Goal: Communication & Community: Answer question/provide support

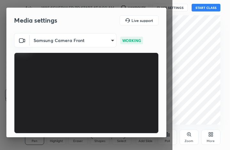
scroll to position [59, 0]
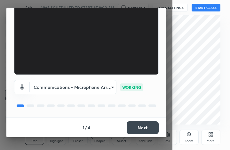
click at [144, 129] on button "Next" at bounding box center [142, 128] width 32 height 13
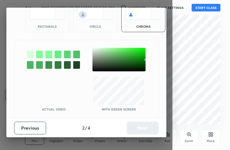
scroll to position [40, 0]
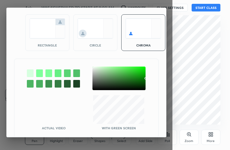
click at [37, 35] on img at bounding box center [47, 29] width 36 height 20
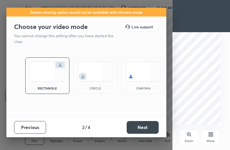
click at [144, 131] on button "Next" at bounding box center [142, 127] width 32 height 13
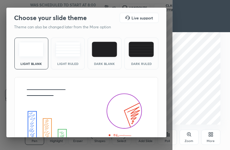
scroll to position [41, 0]
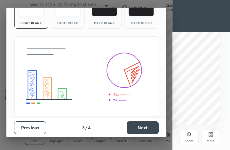
click at [142, 124] on button "Next" at bounding box center [142, 128] width 32 height 13
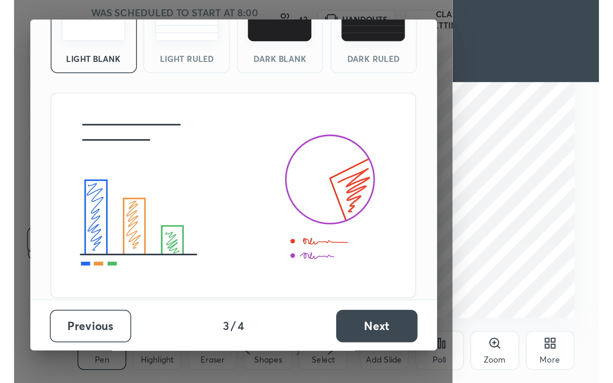
scroll to position [0, 0]
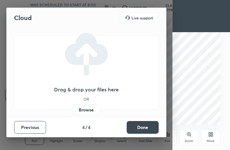
click at [142, 124] on button "Done" at bounding box center [142, 127] width 32 height 13
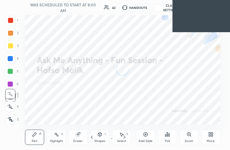
click at [214, 139] on div "More" at bounding box center [210, 137] width 19 height 15
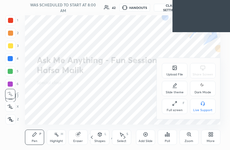
click at [178, 111] on div "Full screen" at bounding box center [174, 110] width 16 height 3
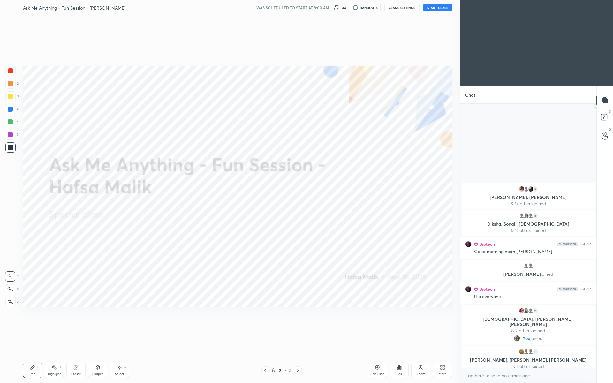
click at [229, 6] on button "START CLASS" at bounding box center [437, 8] width 29 height 8
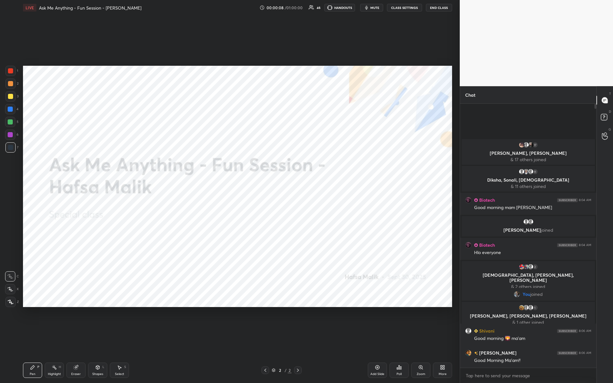
click at [229, 150] on div "More" at bounding box center [442, 370] width 19 height 15
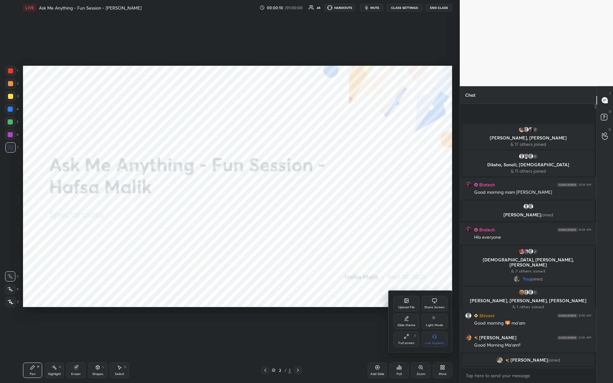
click at [229, 150] on icon at bounding box center [406, 336] width 5 height 5
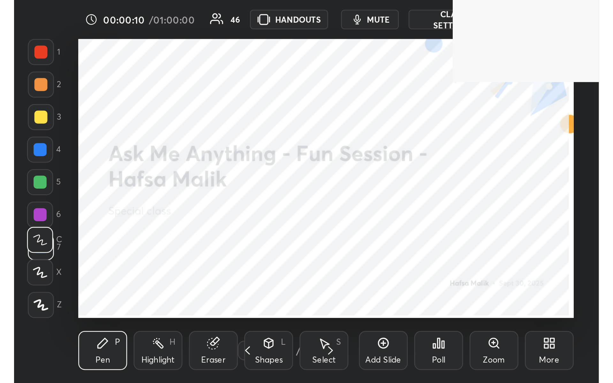
scroll to position [110, 204]
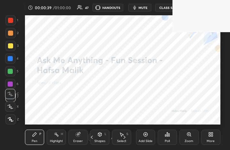
click at [216, 135] on div "More" at bounding box center [210, 137] width 19 height 15
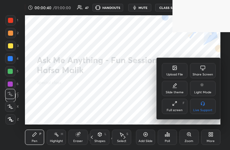
click at [167, 111] on div "Full screen" at bounding box center [174, 110] width 16 height 3
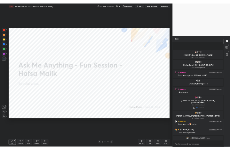
scroll to position [31587, 31495]
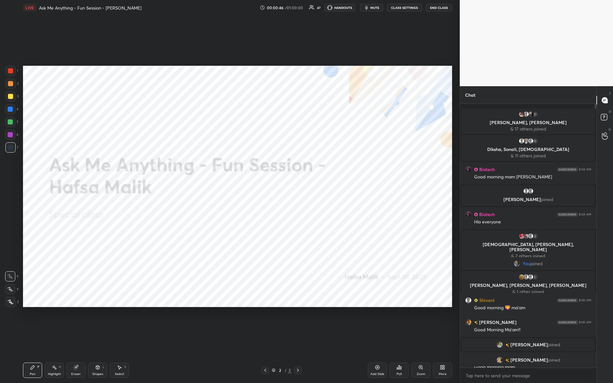
click at [229, 150] on div "More" at bounding box center [442, 370] width 19 height 15
click at [229, 150] on icon at bounding box center [406, 336] width 5 height 5
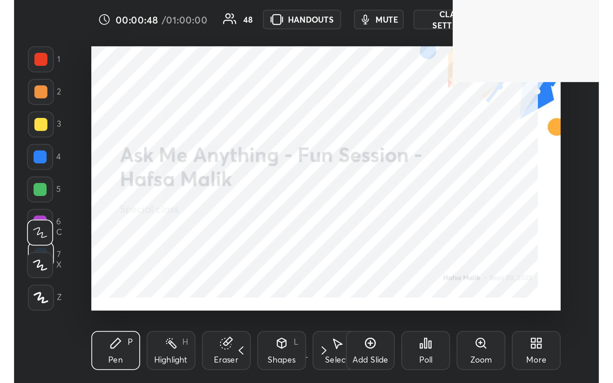
scroll to position [110, 204]
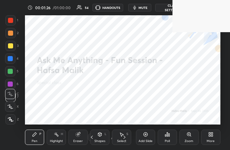
click at [214, 138] on div "More" at bounding box center [210, 137] width 19 height 15
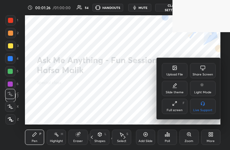
click at [176, 111] on div "Full screen" at bounding box center [174, 110] width 16 height 3
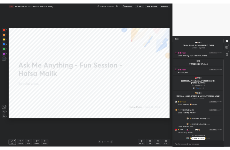
scroll to position [56, 0]
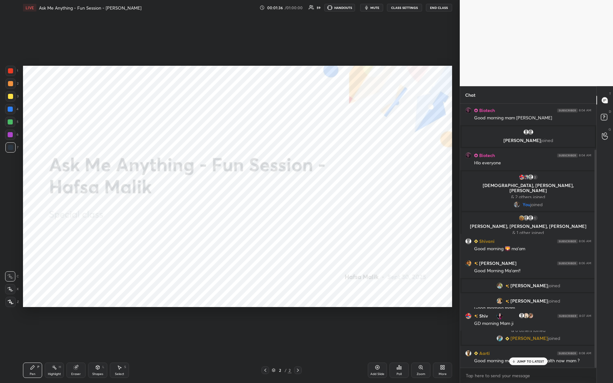
click at [229, 150] on icon at bounding box center [444, 369] width 2 height 2
click at [229, 150] on div "Upload File" at bounding box center [407, 303] width 26 height 15
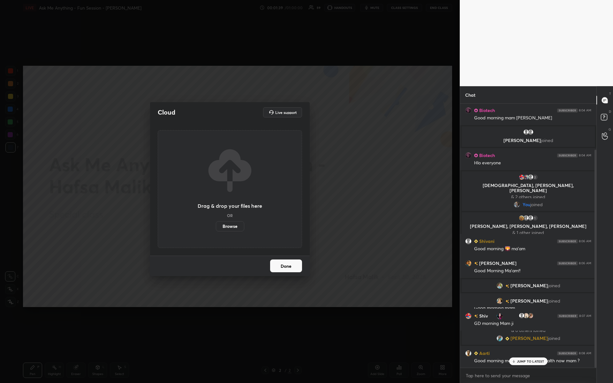
click at [229, 150] on label "Browse" at bounding box center [230, 226] width 28 height 10
click at [216, 150] on input "Browse" at bounding box center [216, 226] width 0 height 10
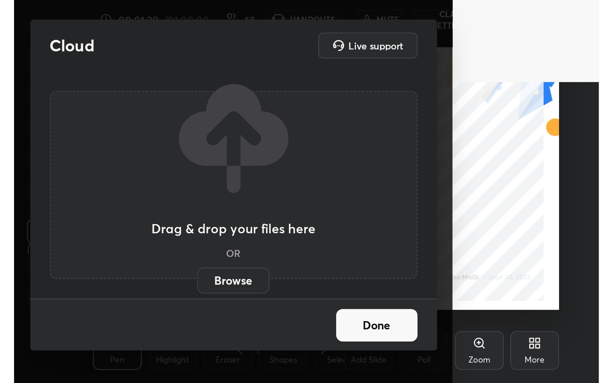
scroll to position [110, 204]
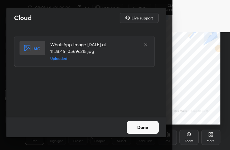
click at [145, 133] on button "Done" at bounding box center [142, 127] width 32 height 13
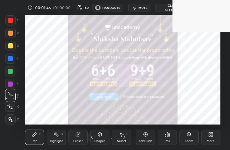
click at [209, 140] on div "More" at bounding box center [210, 141] width 8 height 3
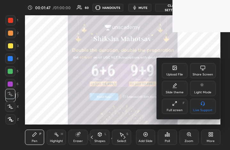
click at [173, 107] on div "Full screen F" at bounding box center [175, 106] width 26 height 15
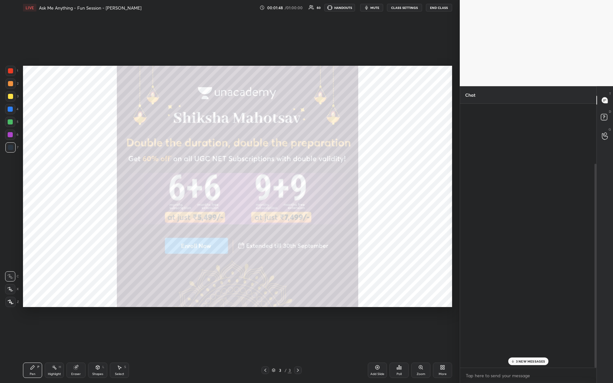
scroll to position [31587, 31495]
click at [229, 150] on div "Add Slide" at bounding box center [377, 370] width 19 height 15
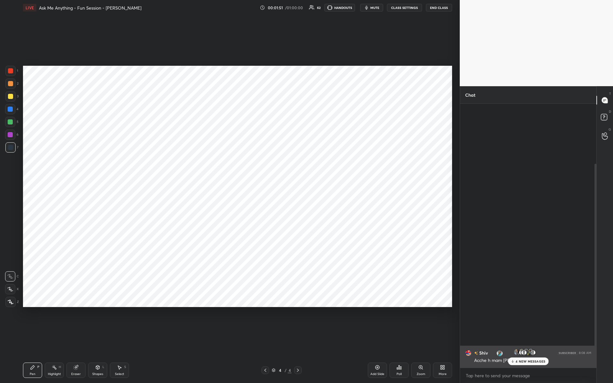
click at [229, 150] on div "Acche h mam [PERSON_NAME]" at bounding box center [532, 360] width 117 height 8
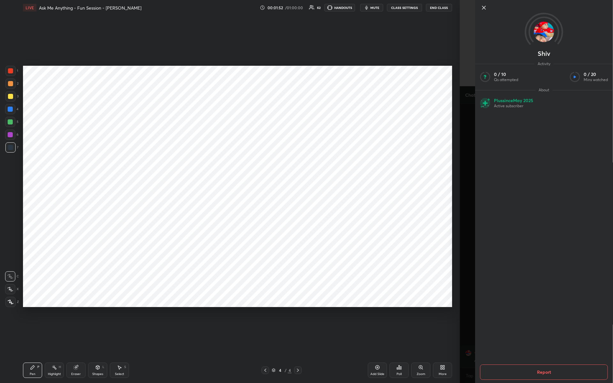
click at [229, 150] on div "Setting up your live class Poll for secs No correct answer Start poll" at bounding box center [237, 186] width 434 height 342
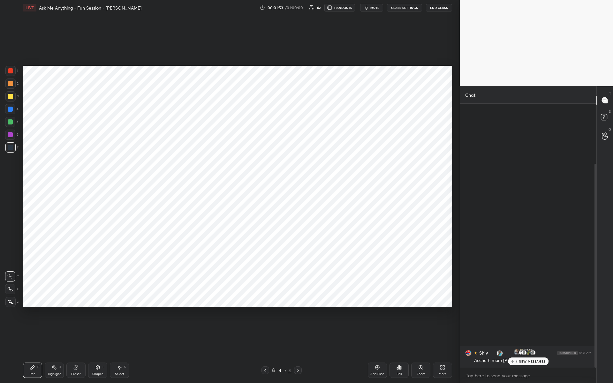
click at [229, 150] on p "4 NEW MESSAGES" at bounding box center [531, 362] width 30 height 4
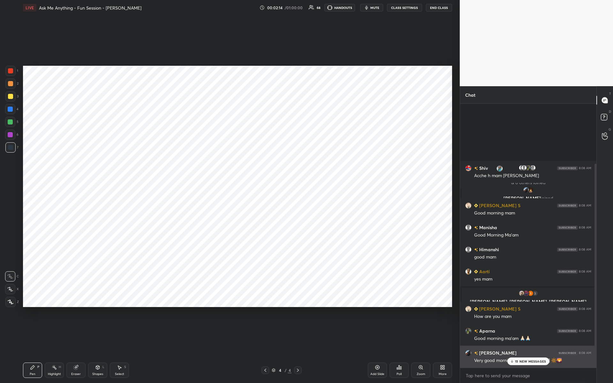
click at [229, 150] on p "15 NEW MESSAGES" at bounding box center [530, 362] width 31 height 4
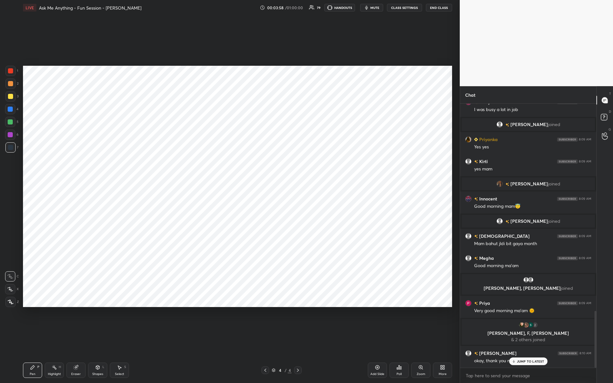
scroll to position [960, 0]
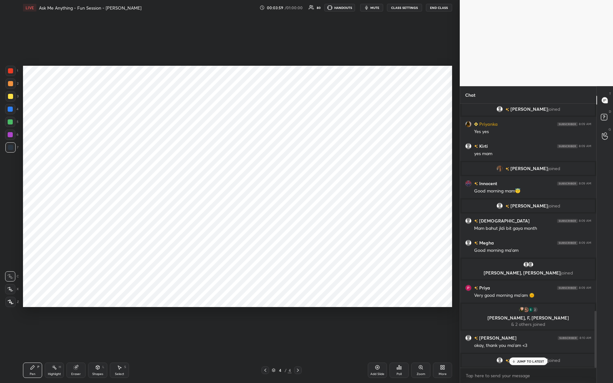
click at [229, 150] on div "JUMP TO LATEST" at bounding box center [528, 362] width 38 height 8
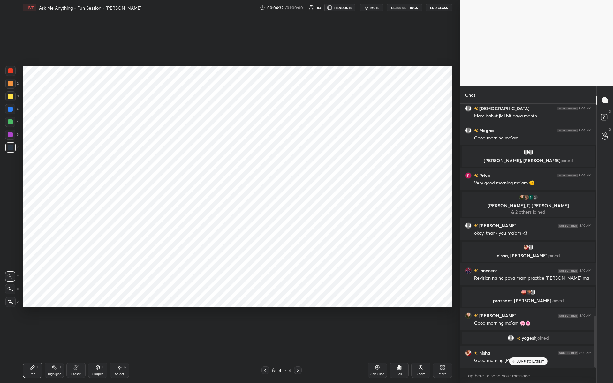
scroll to position [1075, 0]
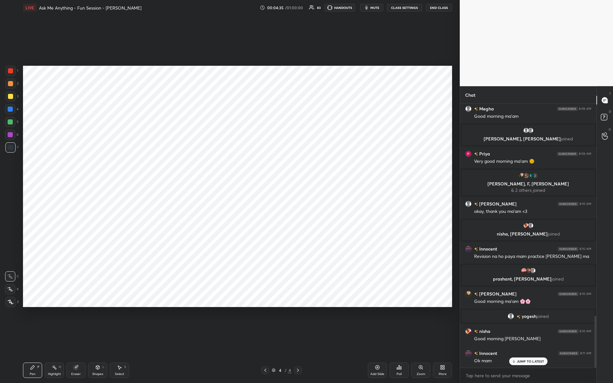
click at [229, 150] on icon at bounding box center [265, 370] width 5 height 5
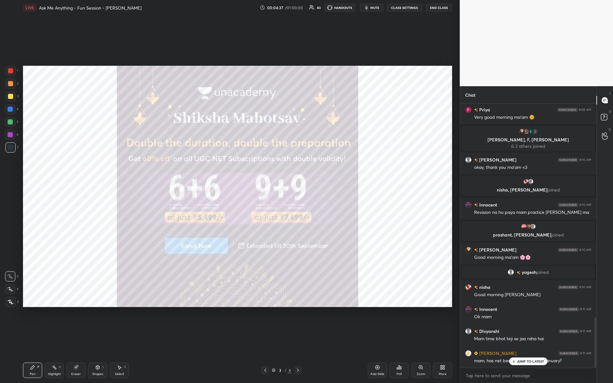
scroll to position [1142, 0]
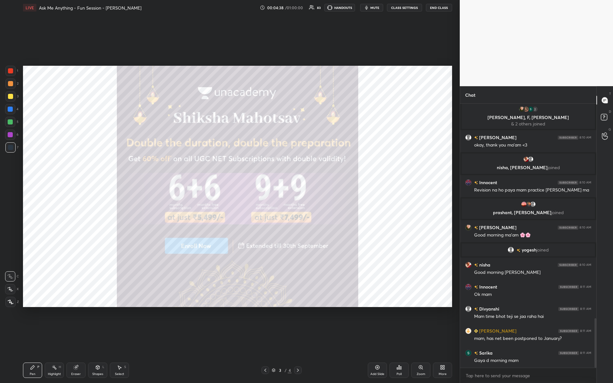
click at [9, 97] on div at bounding box center [10, 96] width 5 height 5
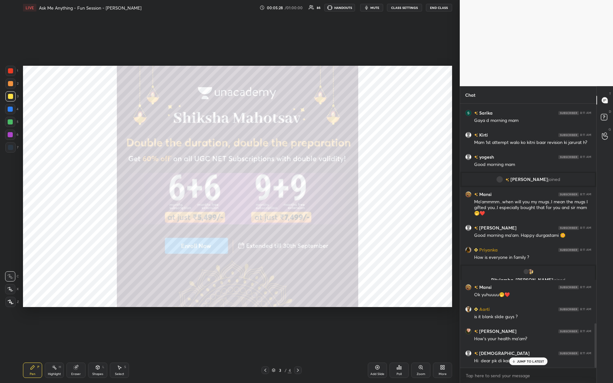
scroll to position [1304, 0]
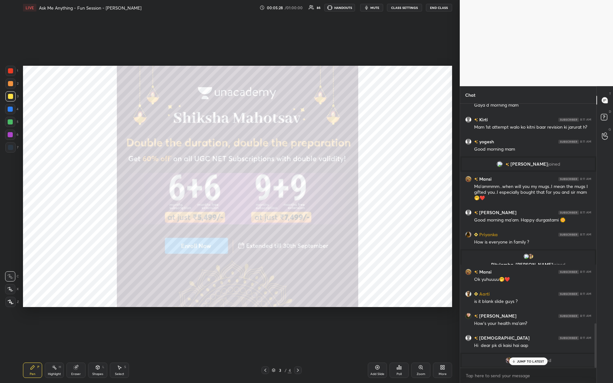
click at [229, 150] on icon at bounding box center [297, 370] width 5 height 5
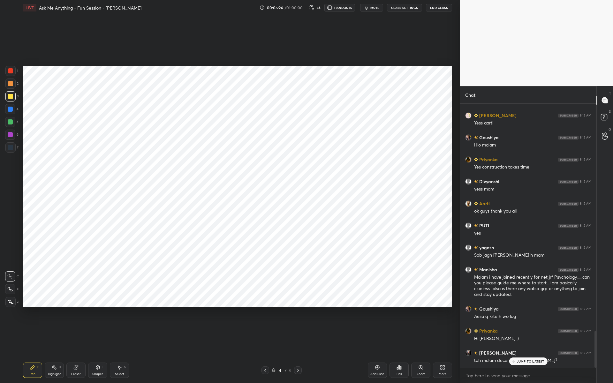
scroll to position [1630, 0]
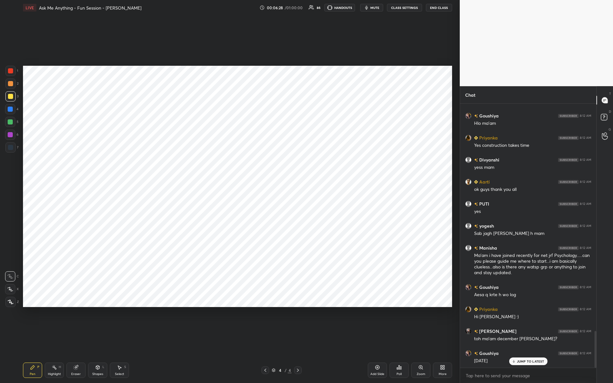
click at [11, 134] on div at bounding box center [10, 134] width 5 height 5
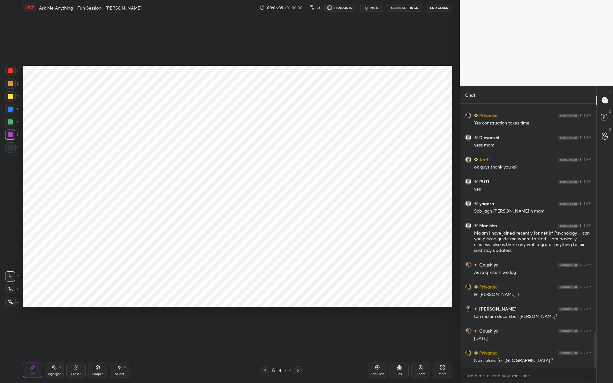
scroll to position [1667, 0]
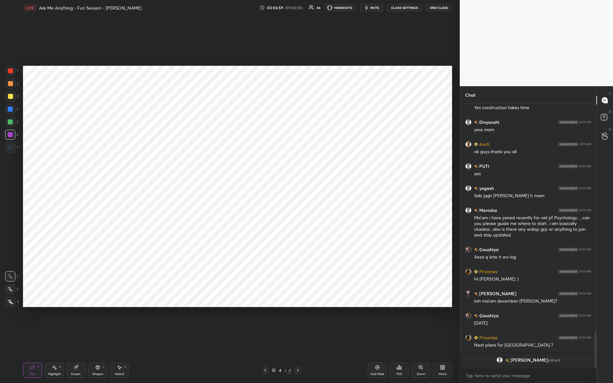
click at [78, 150] on icon at bounding box center [75, 367] width 5 height 5
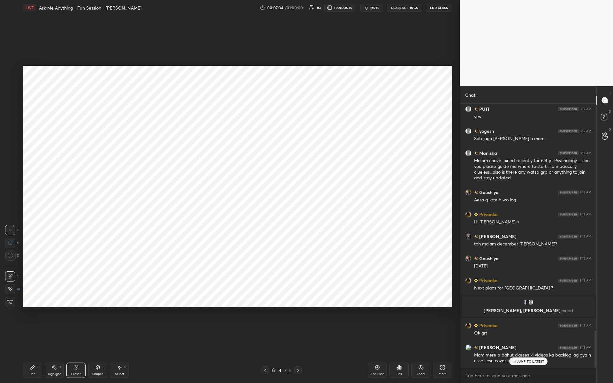
scroll to position [1621, 0]
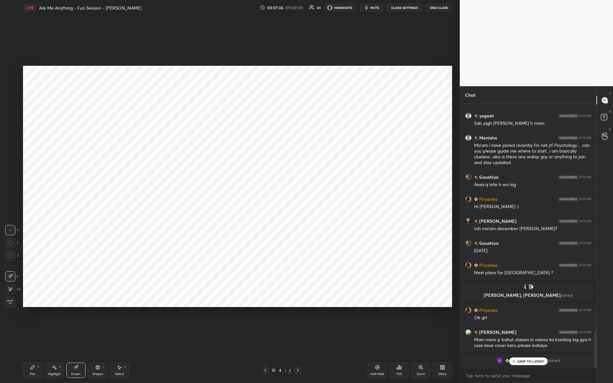
click at [229, 150] on p "JUMP TO LATEST" at bounding box center [530, 362] width 27 height 4
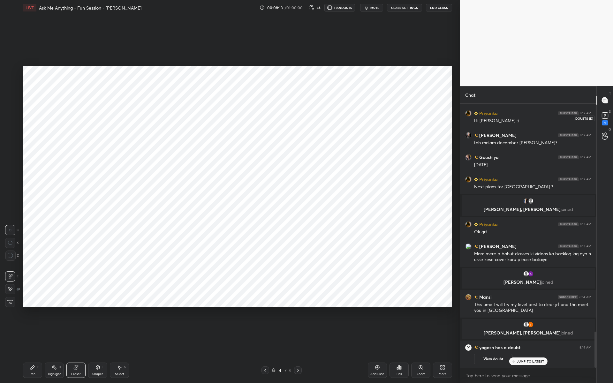
scroll to position [1685, 0]
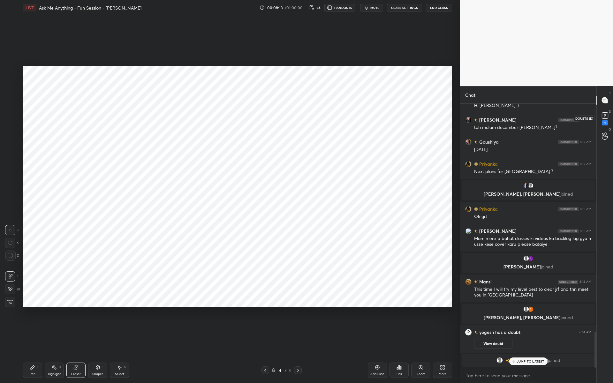
click at [229, 117] on icon at bounding box center [604, 117] width 1 height 1
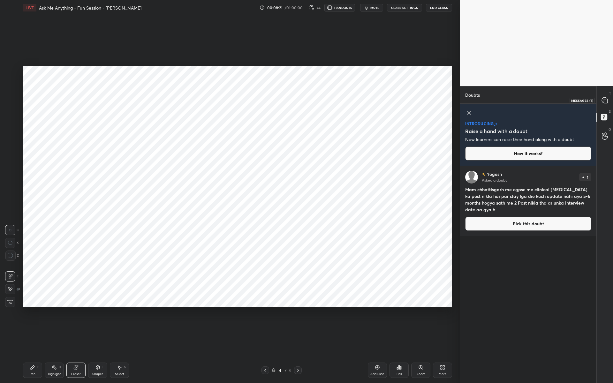
click at [229, 99] on icon at bounding box center [605, 100] width 6 height 6
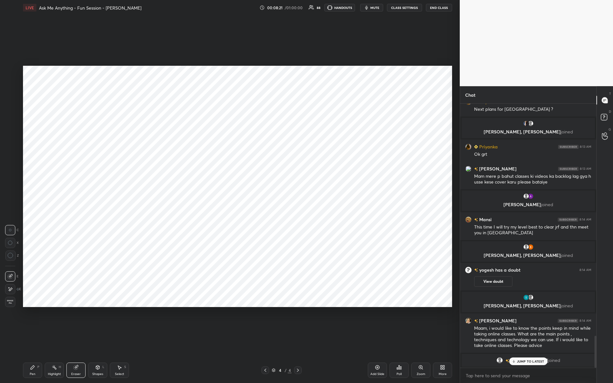
scroll to position [262, 134]
click at [229, 150] on p "JUMP TO LATEST" at bounding box center [530, 362] width 27 height 4
click at [36, 150] on div "Pen P" at bounding box center [32, 370] width 19 height 15
click at [10, 70] on div at bounding box center [10, 70] width 5 height 5
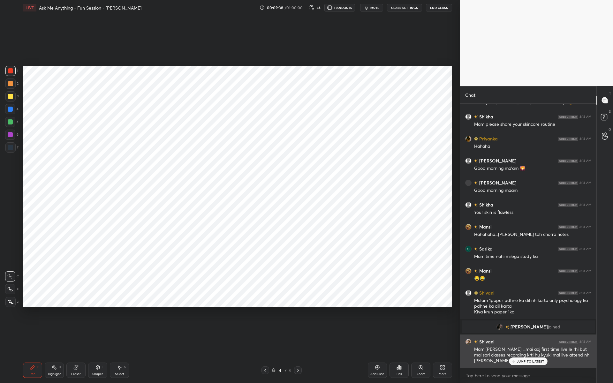
scroll to position [2049, 0]
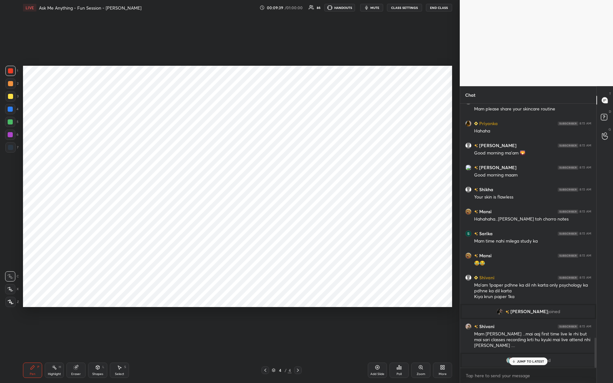
click at [229, 150] on div "JUMP TO LATEST" at bounding box center [528, 362] width 38 height 8
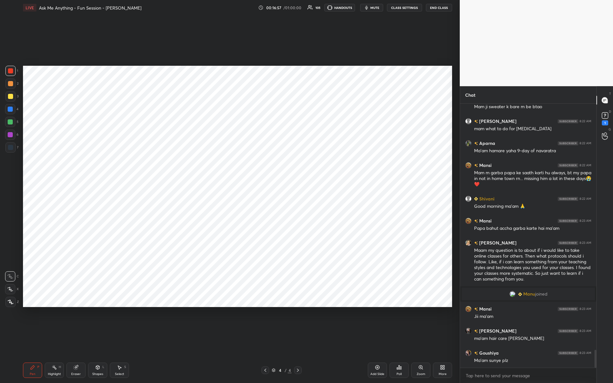
scroll to position [3660, 0]
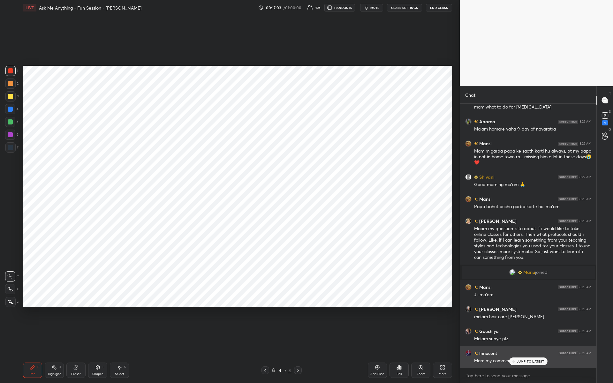
click at [229, 150] on p "JUMP TO LATEST" at bounding box center [530, 362] width 27 height 4
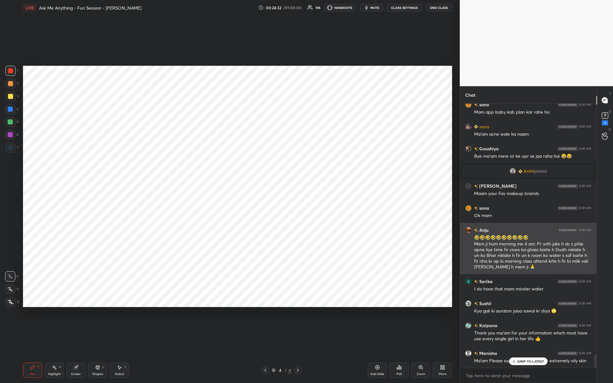
scroll to position [4883, 0]
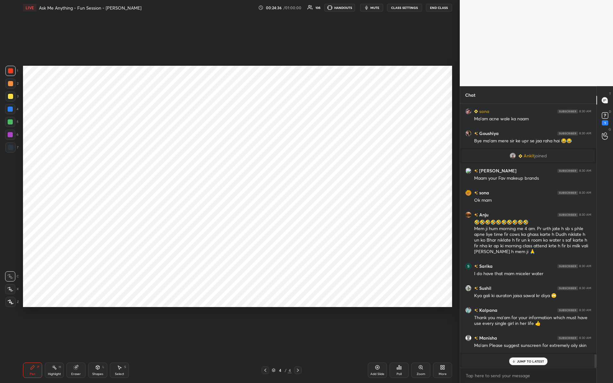
click at [229, 150] on div "Add Slide" at bounding box center [377, 370] width 19 height 15
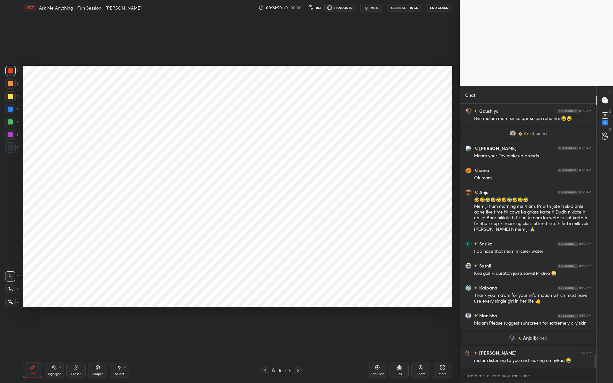
scroll to position [4920, 0]
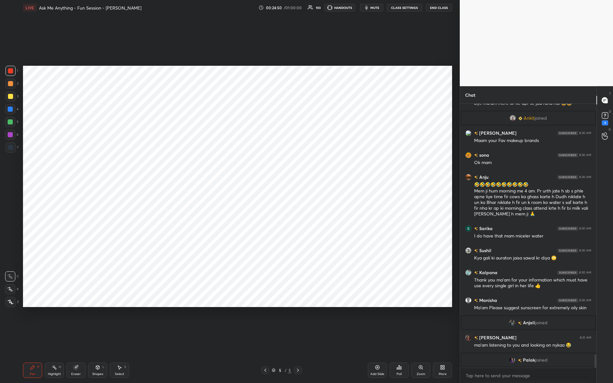
click at [74, 150] on div "Eraser" at bounding box center [75, 370] width 19 height 15
click at [36, 150] on div "Pen P" at bounding box center [32, 370] width 19 height 15
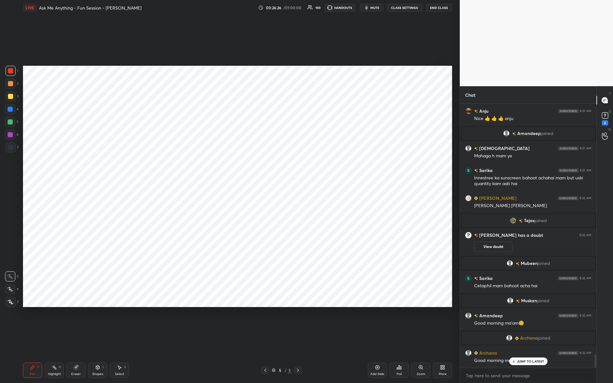
scroll to position [5093, 0]
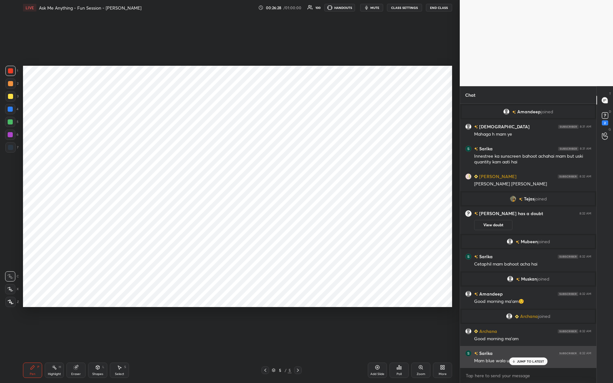
click at [229, 150] on p "JUMP TO LATEST" at bounding box center [530, 362] width 27 height 4
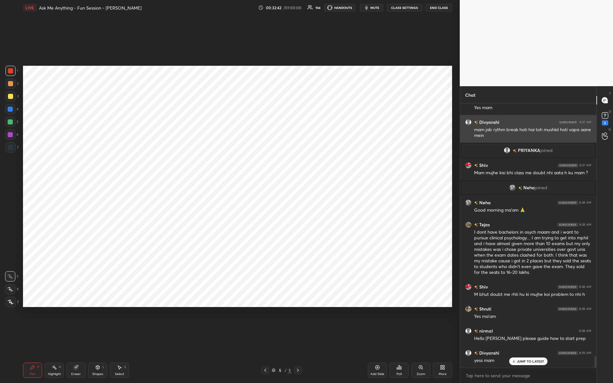
scroll to position [5800, 0]
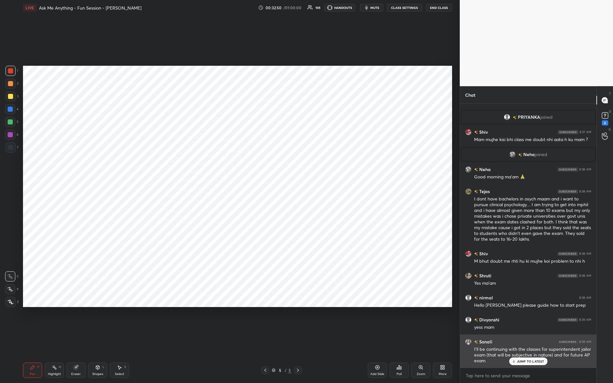
click at [229, 150] on p "JUMP TO LATEST" at bounding box center [530, 362] width 27 height 4
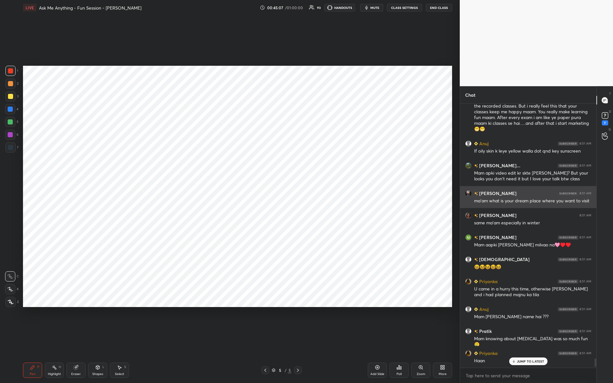
scroll to position [8046, 0]
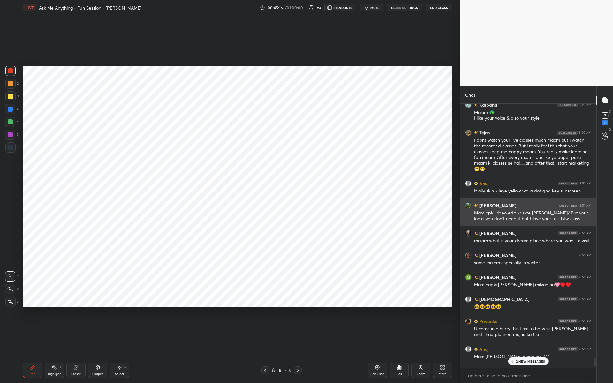
click at [229, 150] on div "Mam apki video edit kr skte [PERSON_NAME]? But your looks you don't need it but…" at bounding box center [532, 216] width 117 height 12
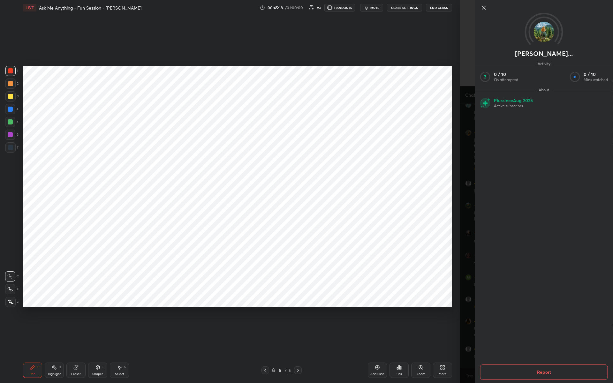
click at [229, 150] on div "[PERSON_NAME]... Activity 0 / 10 Qs attempted 0 / 10 Mins watched About Plus si…" at bounding box center [536, 191] width 153 height 383
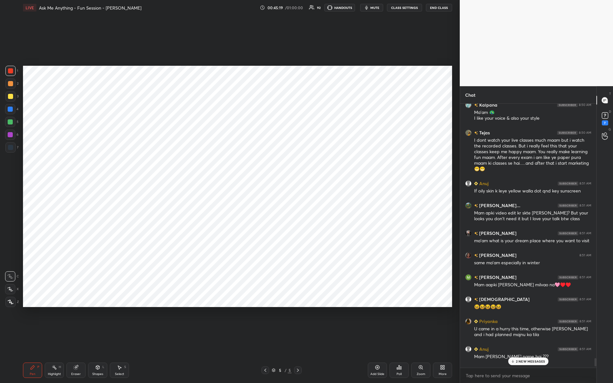
scroll to position [8130, 0]
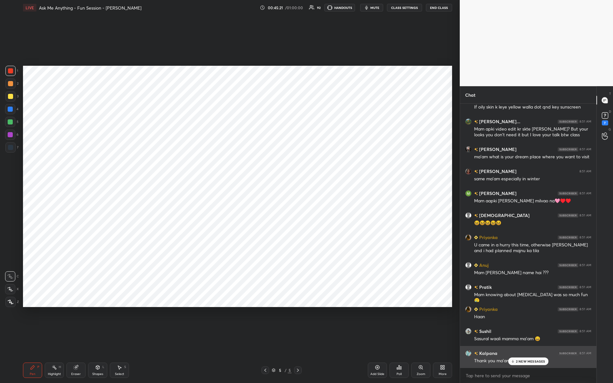
click at [229, 150] on div "2 NEW MESSAGES" at bounding box center [528, 362] width 40 height 8
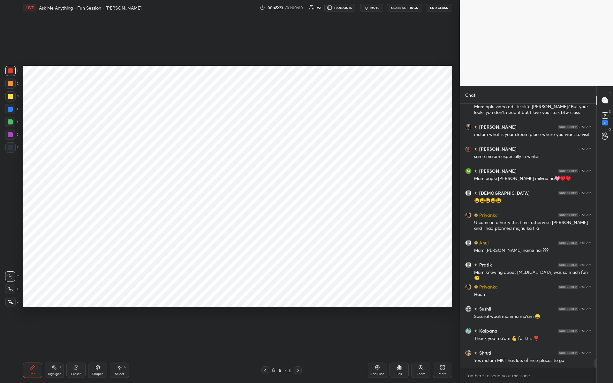
scroll to position [8174, 0]
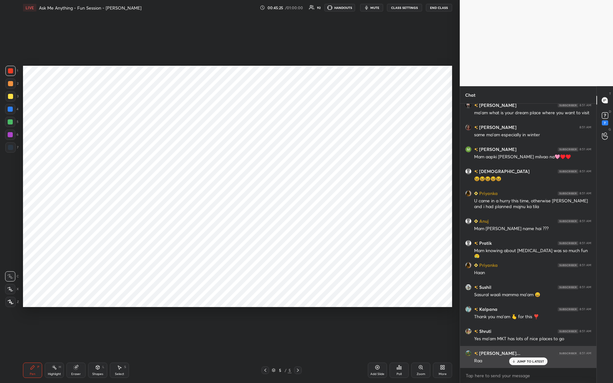
click at [229, 150] on div "JUMP TO LATEST" at bounding box center [528, 362] width 38 height 8
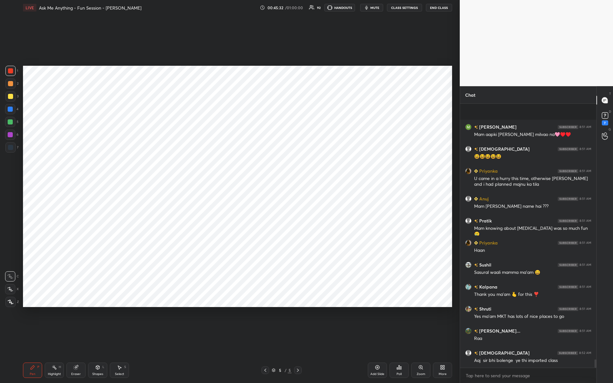
scroll to position [8252, 0]
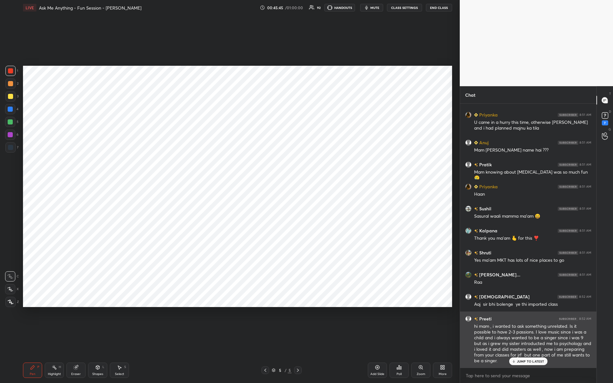
click at [229, 150] on div "hi mam , i wanted to ask something unrelated. Is it possible to have 2-3 passio…" at bounding box center [532, 343] width 117 height 41
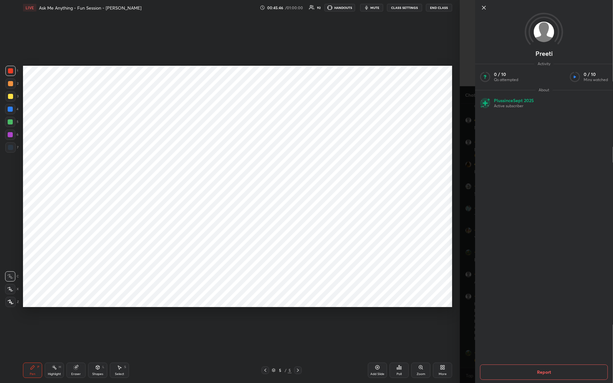
scroll to position [8296, 0]
click at [229, 150] on div "Setting up your live class Poll for secs No correct answer Start poll" at bounding box center [237, 186] width 434 height 342
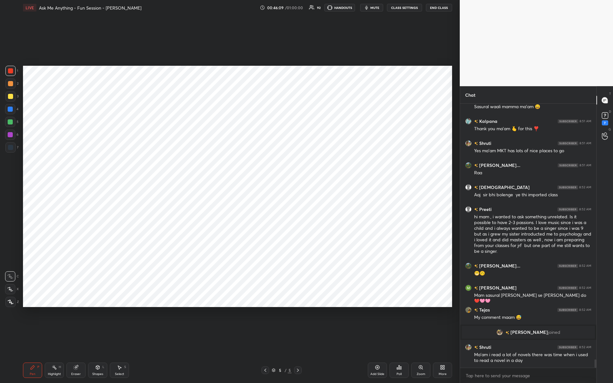
scroll to position [8168, 0]
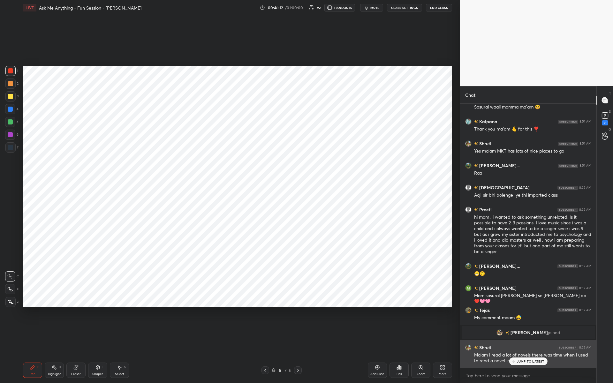
click at [229, 150] on div "Ma’am i read a lot of novels there was time when i used to read a novel in a day" at bounding box center [532, 358] width 117 height 12
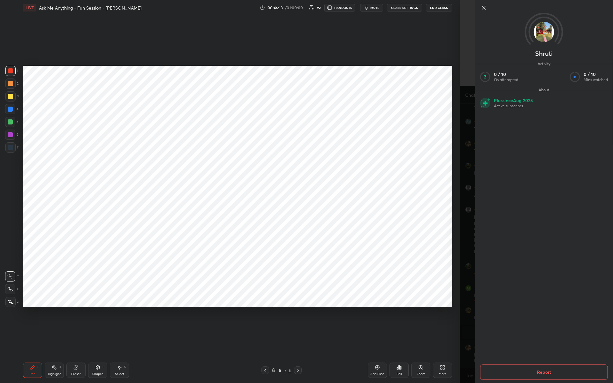
click at [229, 150] on div "1 2 3 4 5 6 7 C X Z C X Z E E Erase all H H LIVE Ask Me Anything - Fun Session …" at bounding box center [230, 191] width 460 height 383
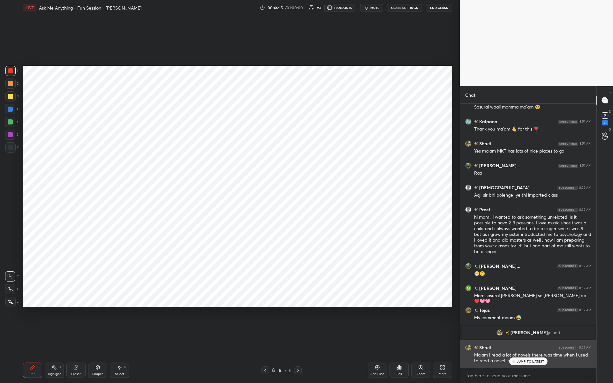
click at [229, 150] on div "JUMP TO LATEST" at bounding box center [528, 362] width 38 height 8
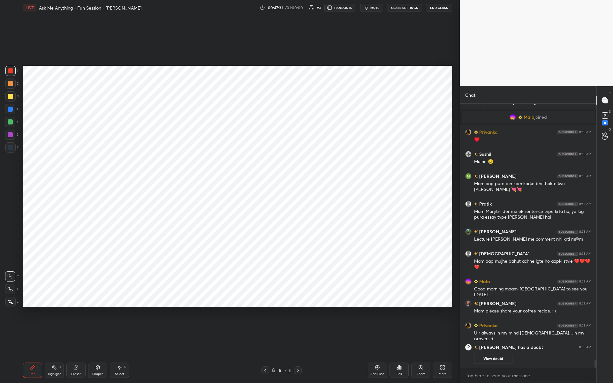
scroll to position [8359, 0]
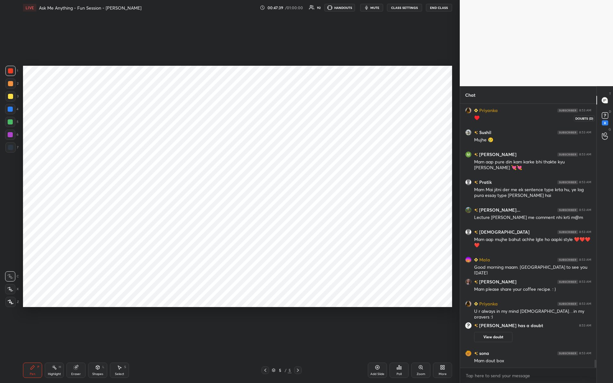
click at [229, 117] on rect at bounding box center [605, 116] width 6 height 6
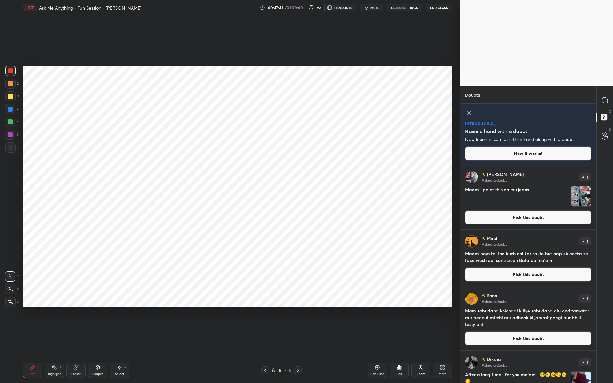
click at [229, 150] on button "Pick this doubt" at bounding box center [528, 217] width 126 height 14
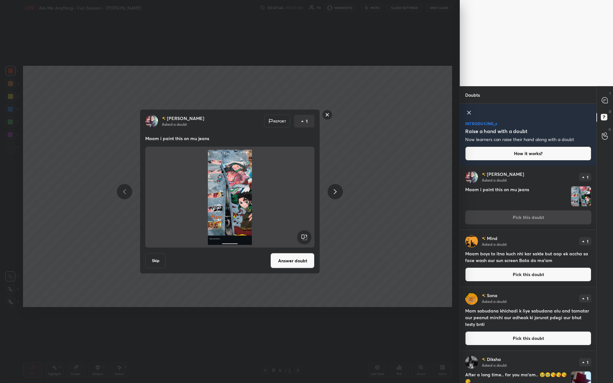
click at [229, 150] on button "Answer doubt" at bounding box center [292, 260] width 44 height 15
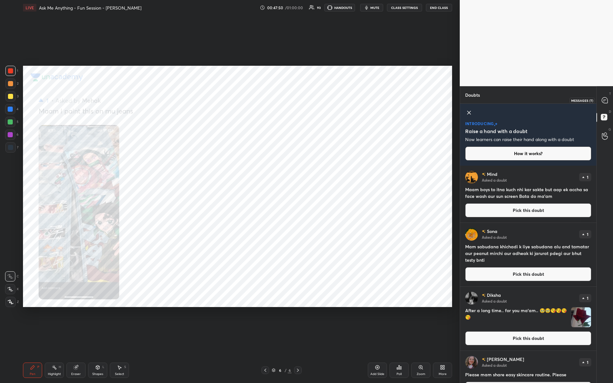
click at [229, 99] on icon at bounding box center [605, 100] width 6 height 6
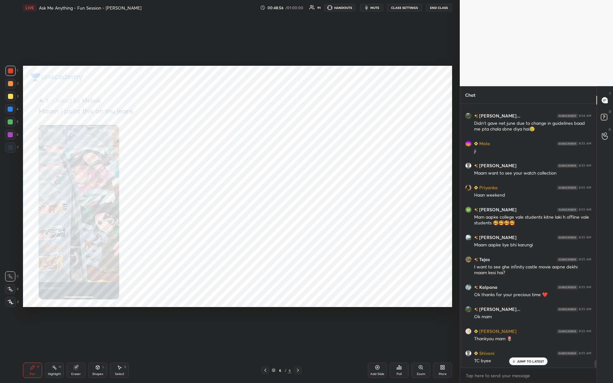
scroll to position [2, 2]
click at [229, 8] on button "End Class" at bounding box center [439, 8] width 26 height 8
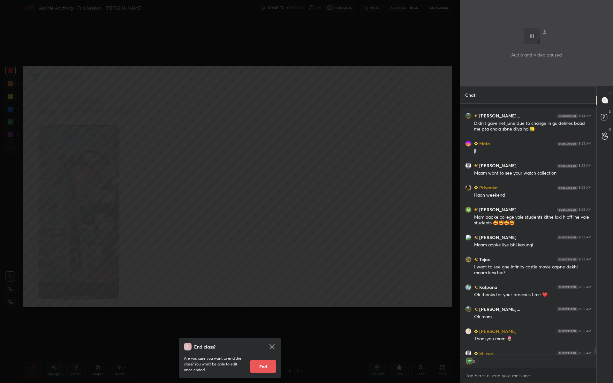
scroll to position [8816, 0]
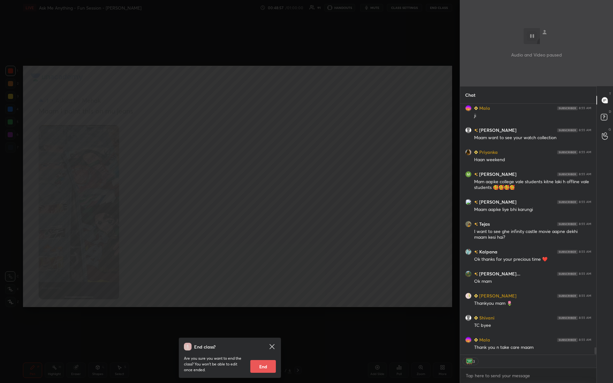
click at [229, 150] on button "End" at bounding box center [263, 366] width 26 height 13
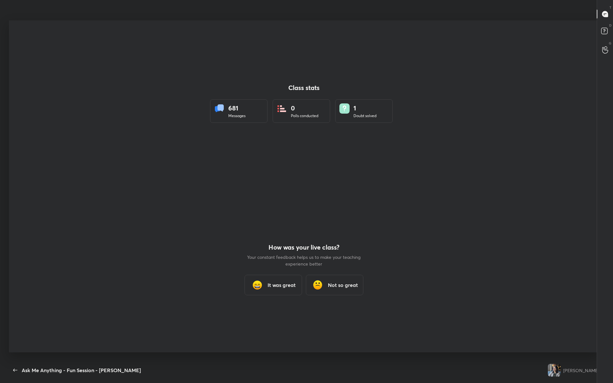
scroll to position [2, 0]
click at [229, 150] on h3 "It was great" at bounding box center [282, 287] width 28 height 8
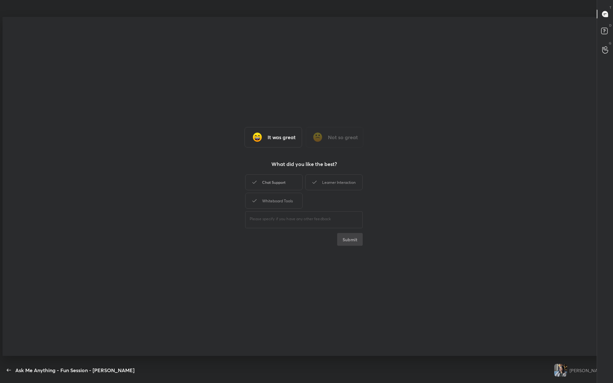
click at [229, 150] on div "Chat Support" at bounding box center [273, 182] width 57 height 16
click at [229, 150] on div "Whiteboard Tools" at bounding box center [273, 201] width 57 height 16
click at [229, 150] on div "Learner Interaction" at bounding box center [333, 182] width 57 height 16
click at [229, 150] on button "Submit" at bounding box center [350, 239] width 26 height 13
type textarea "x"
